Goal: Task Accomplishment & Management: Complete application form

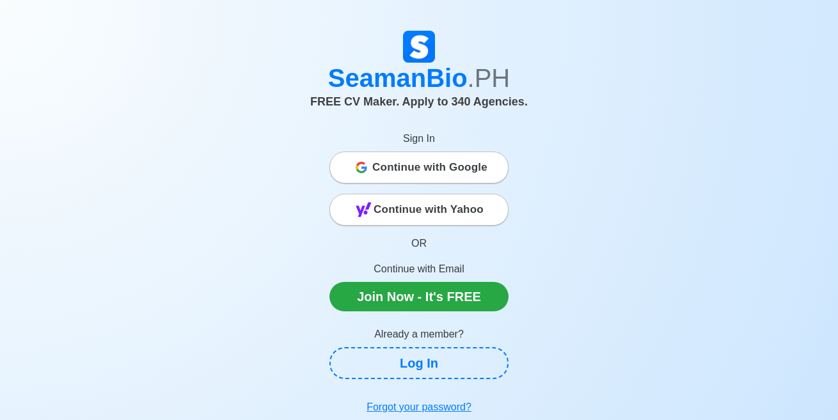
click at [436, 162] on span "Continue with Google" at bounding box center [429, 168] width 115 height 26
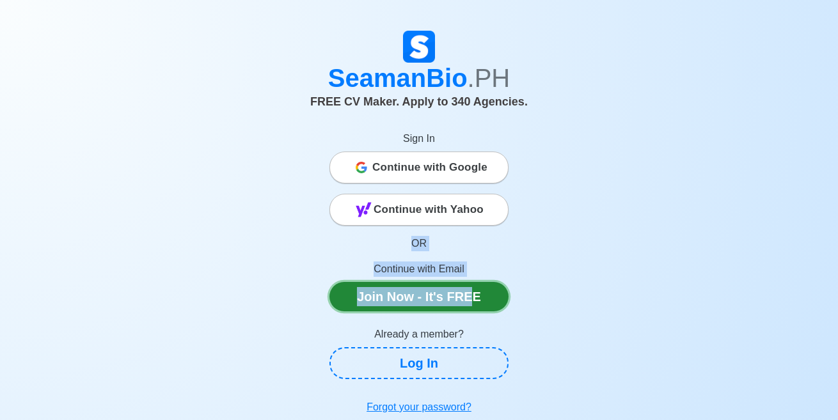
drag, startPoint x: 0, startPoint y: 0, endPoint x: 450, endPoint y: 166, distance: 479.8
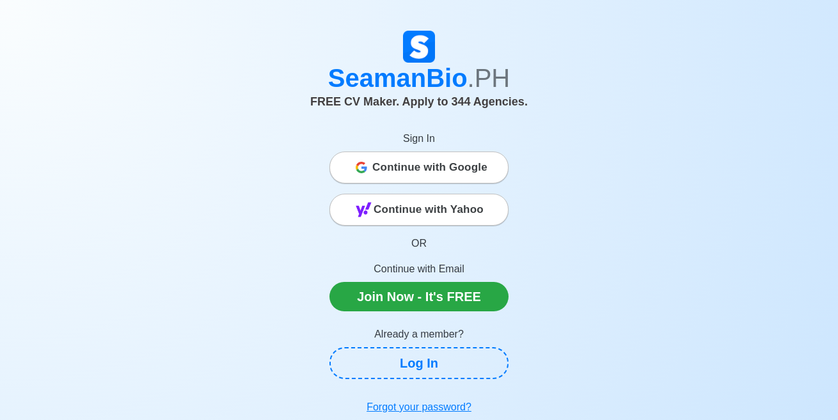
click at [649, 89] on h1 "SeamanBio .PH" at bounding box center [419, 78] width 710 height 31
click at [456, 173] on span "Continue with Google" at bounding box center [429, 168] width 115 height 26
